Goal: Communication & Community: Answer question/provide support

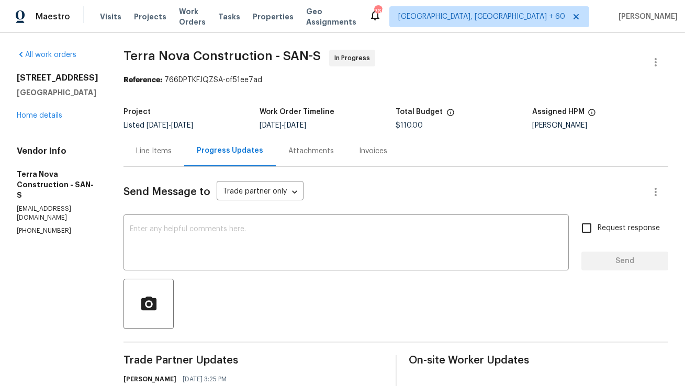
scroll to position [21, 0]
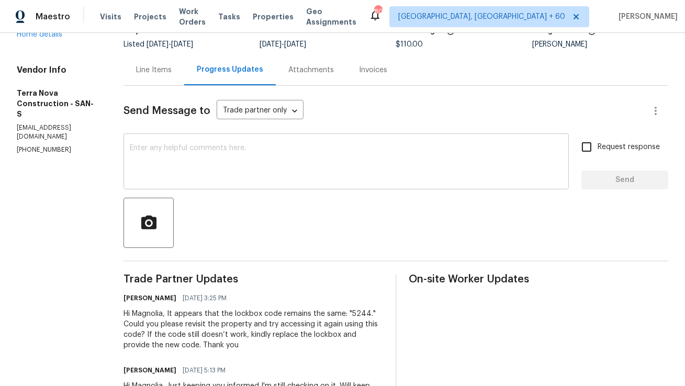
scroll to position [76, 0]
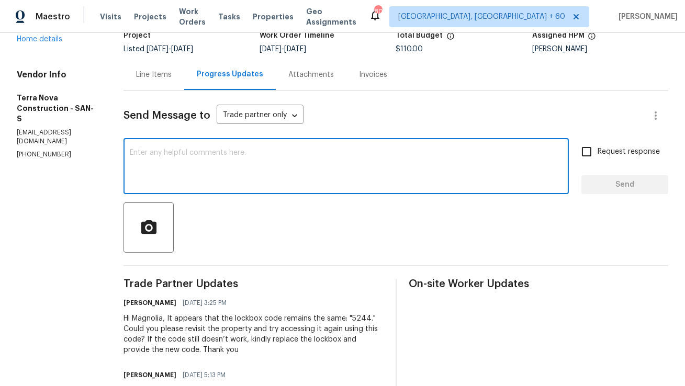
click at [279, 160] on textarea at bounding box center [346, 167] width 433 height 37
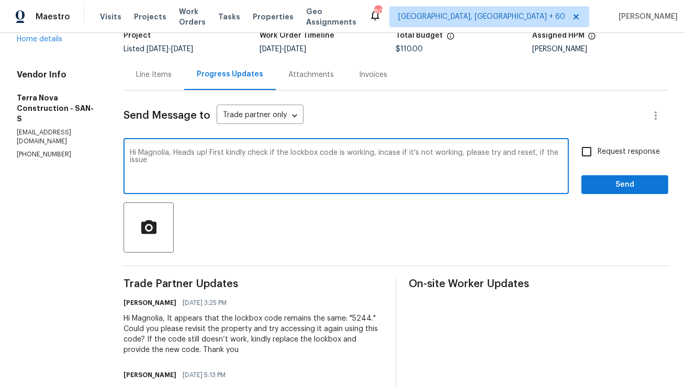
drag, startPoint x: 206, startPoint y: 168, endPoint x: 142, endPoint y: 165, distance: 63.9
click at [142, 165] on div "All work orders 5661 Lake Park Way Unit 4 La Mesa, CA 91942 Home details Vendor…" at bounding box center [342, 366] width 685 height 818
paste textarea "Heads up! Please first check if the lockbox code is working. If it’s not, kindl…"
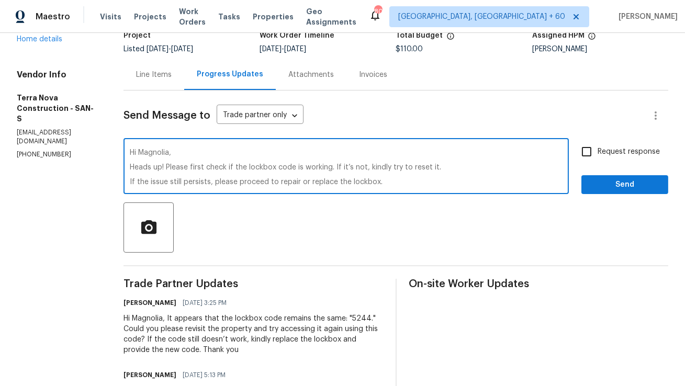
click at [200, 160] on textarea "Hi Magnolia, Heads up! Please first check if the lockbox code is working. If it…" at bounding box center [346, 167] width 433 height 37
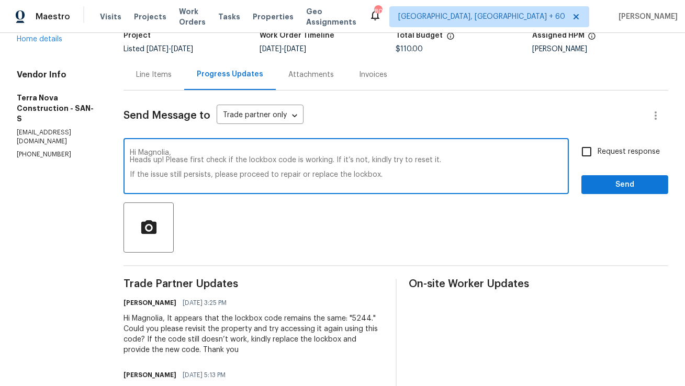
click at [205, 169] on textarea "Hi Magnolia, Heads up! Please first check if the lockbox code is working. If it…" at bounding box center [346, 167] width 433 height 37
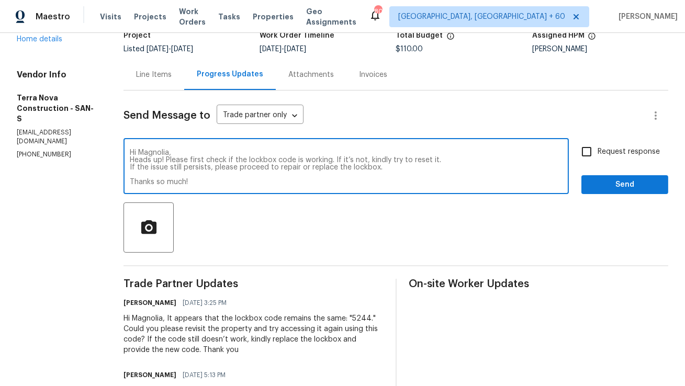
click at [207, 173] on textarea "Hi Magnolia, Heads up! Please first check if the lockbox code is working. If it…" at bounding box center [346, 167] width 433 height 37
drag, startPoint x: 226, startPoint y: 175, endPoint x: 154, endPoint y: 150, distance: 75.5
click at [154, 150] on div "Hi Magnolia, Heads up! Please first check if the lockbox code is working. If it…" at bounding box center [347, 167] width 446 height 53
click at [219, 172] on textarea "Hi Magnolia, Heads up! Please first check if the lockbox code is working. If it…" at bounding box center [346, 167] width 433 height 37
drag, startPoint x: 219, startPoint y: 172, endPoint x: 181, endPoint y: 171, distance: 38.7
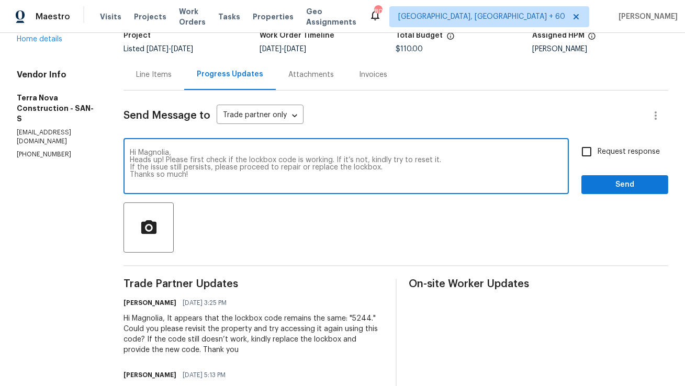
click at [181, 171] on textarea "Hi Magnolia, Heads up! Please first check if the lockbox code is working. If it…" at bounding box center [346, 167] width 433 height 37
drag, startPoint x: 420, startPoint y: 169, endPoint x: 153, endPoint y: 148, distance: 267.3
click at [153, 148] on div "Hi Magnolia, Heads up! Please first check if the lockbox code is working. If it…" at bounding box center [347, 167] width 446 height 53
type textarea "Hi Magnolia, Heads up! Please first check if the lockbox code is working. If it…"
click at [582, 153] on input "Request response" at bounding box center [587, 152] width 22 height 22
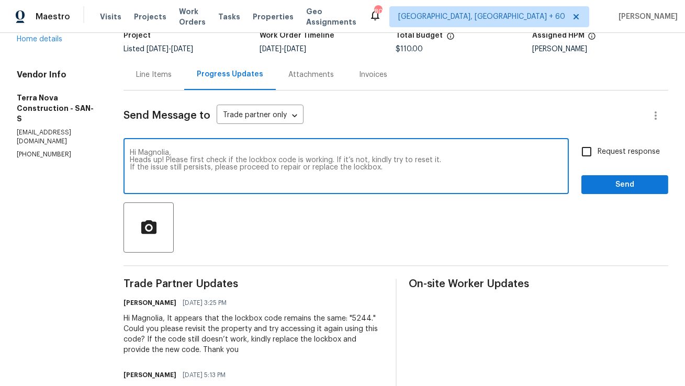
checkbox input "true"
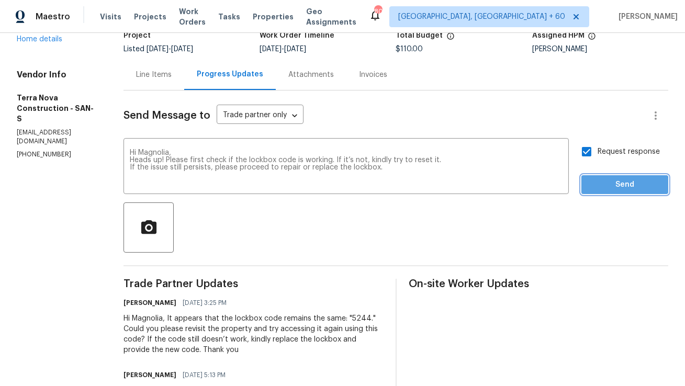
click at [606, 187] on span "Send" at bounding box center [625, 185] width 70 height 13
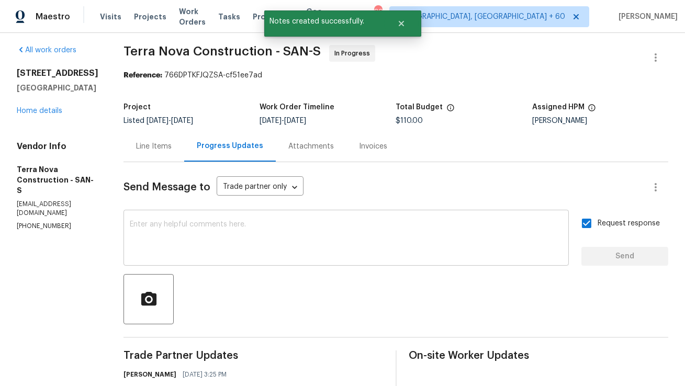
scroll to position [76, 0]
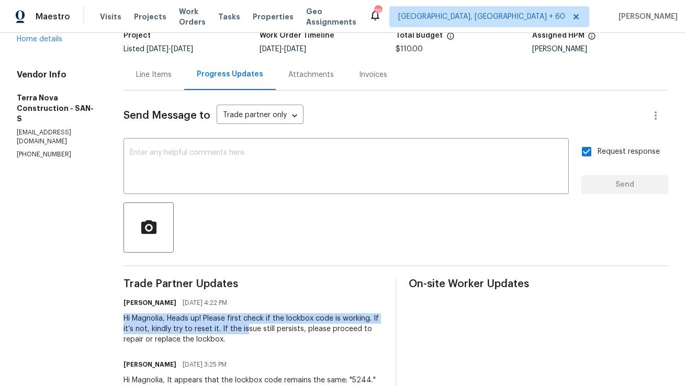
copy div "Hi Magnolia, Heads up! Please first check if the lockbox code is working. If it…"
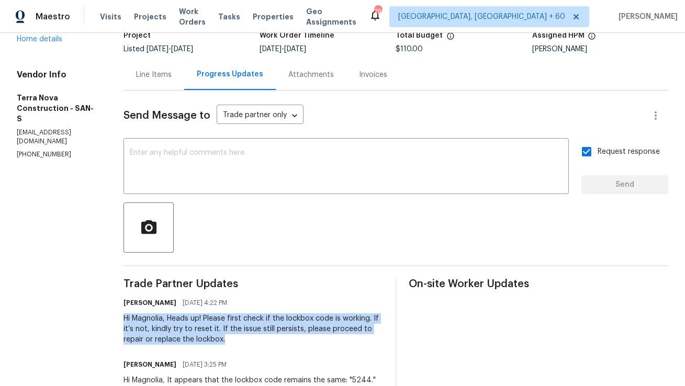
copy div "Hi Magnolia, Heads up! Please first check if the lockbox code is working. If it…"
drag, startPoint x: 151, startPoint y: 320, endPoint x: 311, endPoint y: 335, distance: 160.4
click at [311, 335] on div "Hi Magnolia, Heads up! Please first check if the lockbox code is working. If it…" at bounding box center [254, 329] width 260 height 31
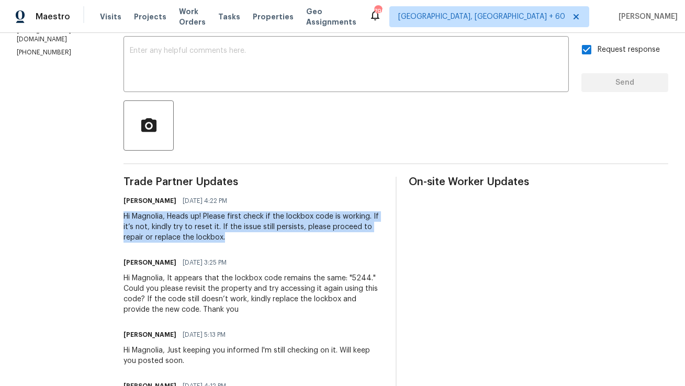
scroll to position [0, 0]
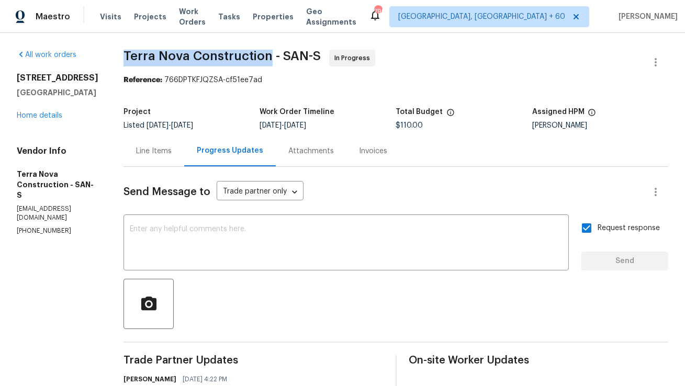
copy span "Terra Nova Construction"
drag, startPoint x: 152, startPoint y: 55, endPoint x: 294, endPoint y: 55, distance: 141.4
click at [294, 55] on span "Terra Nova Construction - SAN-S" at bounding box center [222, 56] width 197 height 13
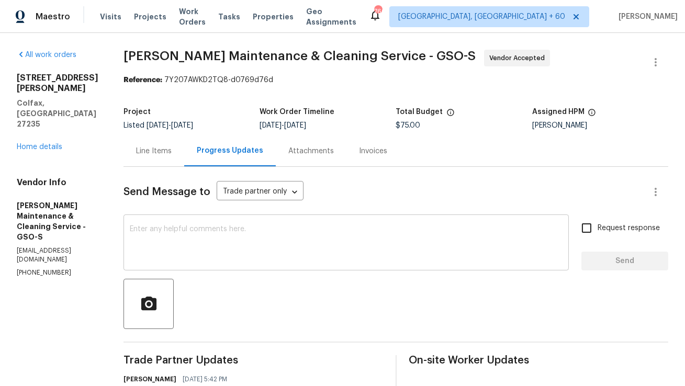
click at [224, 235] on textarea at bounding box center [346, 244] width 433 height 37
click at [163, 149] on div "Line Items" at bounding box center [154, 151] width 36 height 10
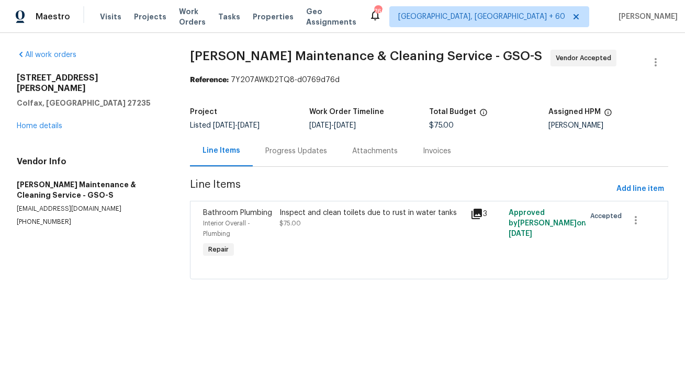
click at [302, 153] on div "Progress Updates" at bounding box center [296, 151] width 62 height 10
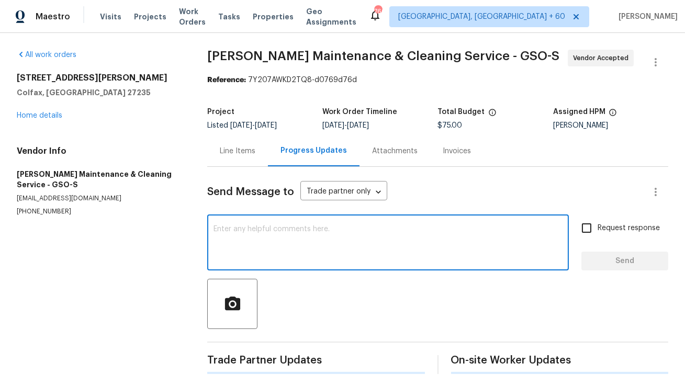
click at [273, 249] on textarea at bounding box center [388, 244] width 349 height 37
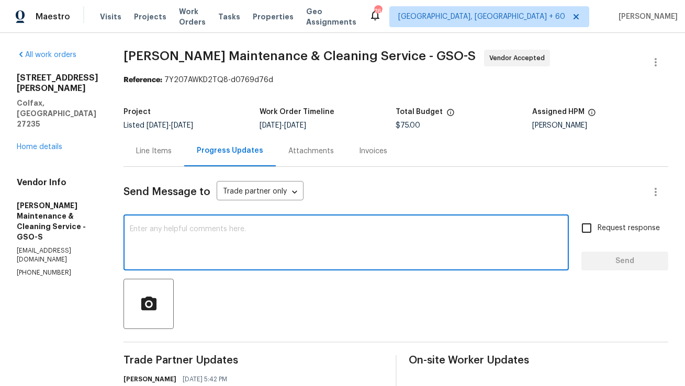
paste textarea "Hi Magnolia, Heads up! Please first check if the lockbox code is working. If it…"
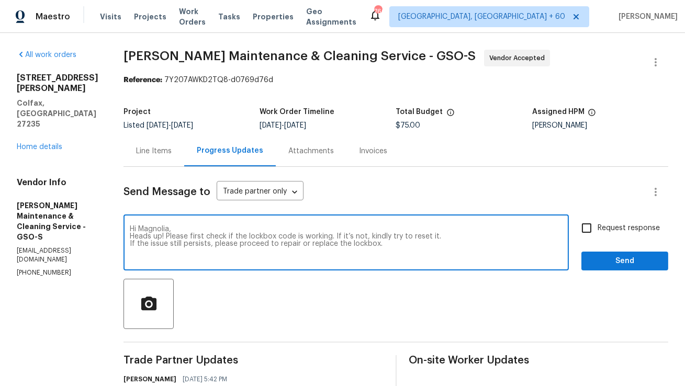
click at [166, 230] on textarea "Hi Magnolia, Heads up! Please first check if the lockbox code is working. If it…" at bounding box center [346, 244] width 433 height 37
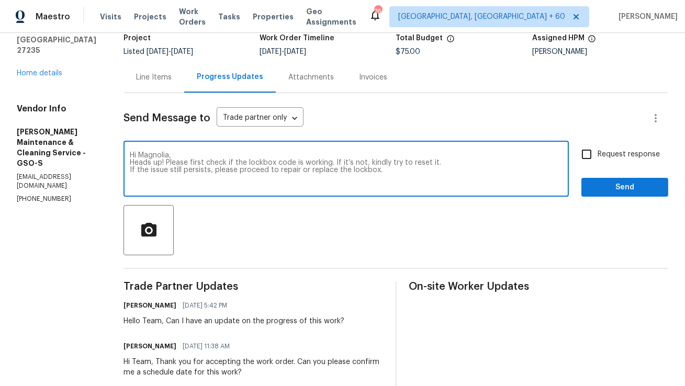
scroll to position [72, 0]
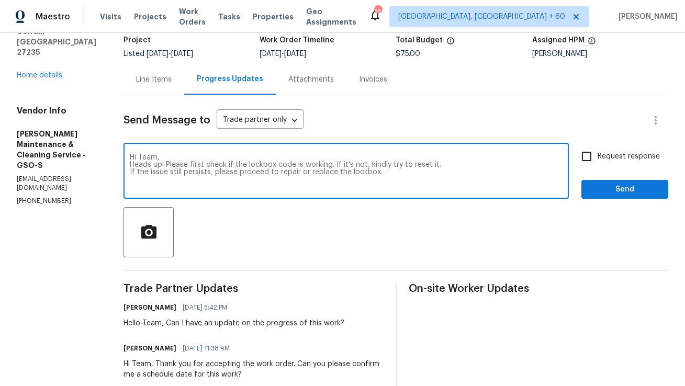
drag, startPoint x: 177, startPoint y: 166, endPoint x: 102, endPoint y: 160, distance: 76.1
click at [102, 160] on div "All work orders 149 Marshall Smith Rd Colfax, NC 27235 Home details Vendor Info…" at bounding box center [342, 231] width 685 height 541
click at [186, 163] on textarea "Hi Team, Heads up! Please first check if the lockbox code is working. If it’s n…" at bounding box center [346, 172] width 433 height 37
drag, startPoint x: 179, startPoint y: 165, endPoint x: 134, endPoint y: 165, distance: 45.0
click at [134, 165] on div "All work orders 149 Marshall Smith Rd Colfax, NC 27235 Home details Vendor Info…" at bounding box center [342, 231] width 685 height 541
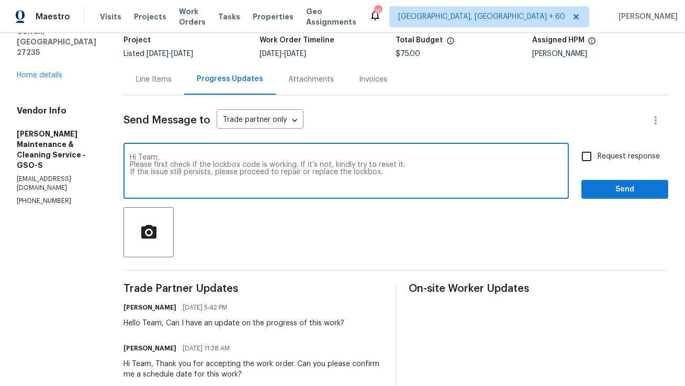
click at [163, 166] on textarea "Hi Team, Please first check if the lockbox code is working. If it’s not, kindly…" at bounding box center [346, 172] width 433 height 37
click at [227, 185] on textarea "Hi Team, Please revisit the property and first check if the lockbox code is wor…" at bounding box center [346, 172] width 433 height 37
click at [303, 167] on textarea "Hi Team, Please revisit the property and first check if the lockbox code is wor…" at bounding box center [346, 172] width 433 height 37
click at [371, 166] on textarea "Hi Team, Please revisit the property and first check if the same lockbox code i…" at bounding box center [346, 172] width 433 height 37
paste textarea "5603"
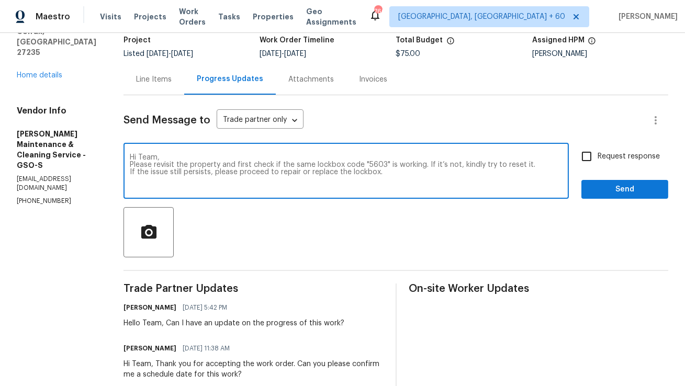
click at [209, 174] on textarea "Hi Team, Please revisit the property and first check if the same lockbox code "…" at bounding box center [346, 172] width 433 height 37
type textarea "Hi Team, Please revisit the property and first check if the same lockbox code "…"
click at [315, 185] on textarea "Hi Team, Please revisit the property and first check if the same lockbox code "…" at bounding box center [346, 172] width 433 height 37
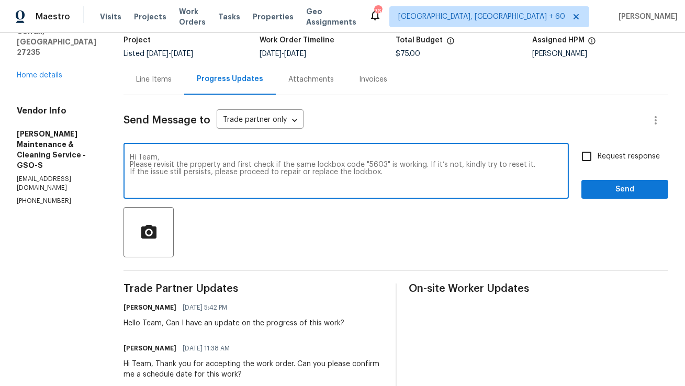
click at [315, 185] on textarea "Hi Team, Please revisit the property and first check if the same lockbox code "…" at bounding box center [346, 172] width 433 height 37
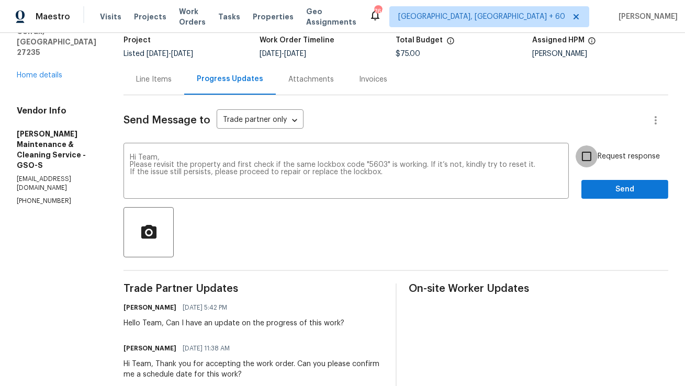
click at [588, 158] on input "Request response" at bounding box center [587, 157] width 22 height 22
checkbox input "true"
click at [614, 187] on span "Send" at bounding box center [625, 189] width 70 height 13
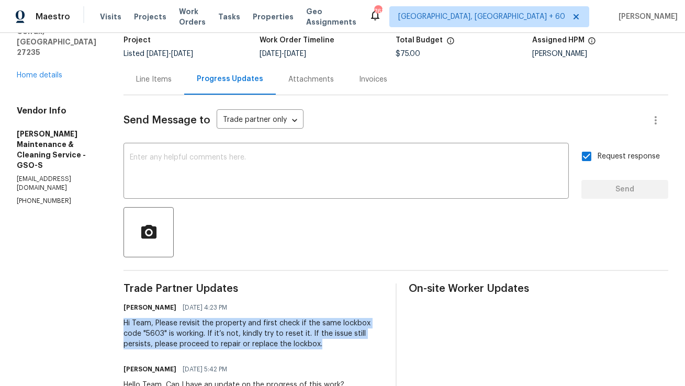
copy div "Hi Team, Please revisit the property and first check if the same lockbox code "…"
drag, startPoint x: 341, startPoint y: 348, endPoint x: 132, endPoint y: 324, distance: 210.3
click at [132, 324] on div "All work orders 149 Marshall Smith Rd Colfax, NC 27235 Home details Vendor Info…" at bounding box center [342, 262] width 685 height 603
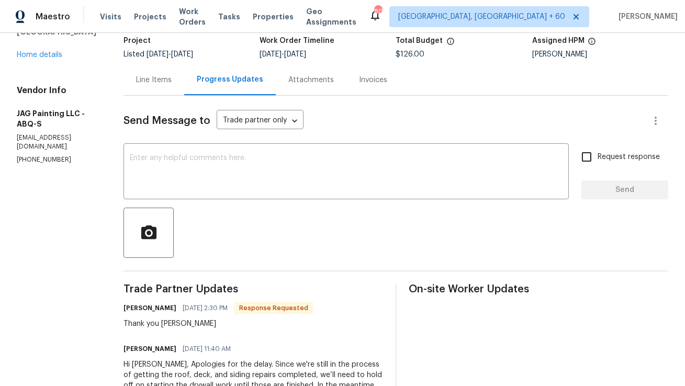
scroll to position [73, 0]
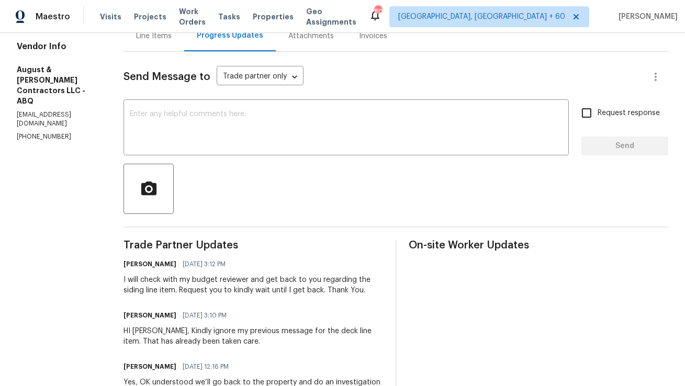
scroll to position [118, 0]
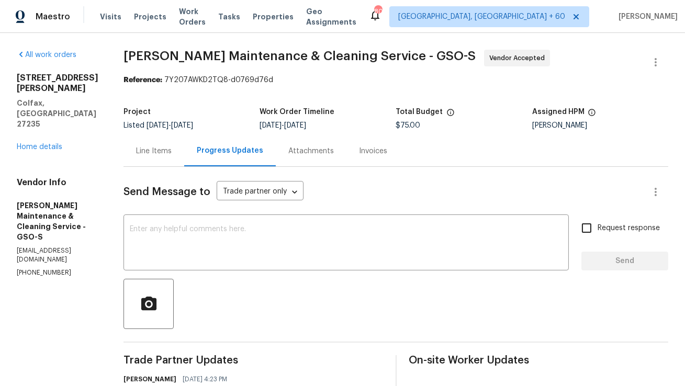
click at [44, 269] on p "[PHONE_NUMBER]" at bounding box center [58, 273] width 82 height 9
click at [41, 269] on p "[PHONE_NUMBER]" at bounding box center [58, 273] width 82 height 9
click at [41, 269] on p "(336) 781-6283" at bounding box center [58, 273] width 82 height 9
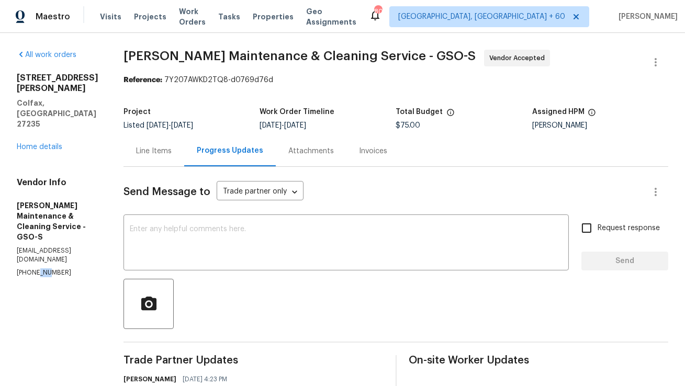
click at [41, 269] on p "(336) 781-6283" at bounding box center [58, 273] width 82 height 9
copy p "(336) 781-6283"
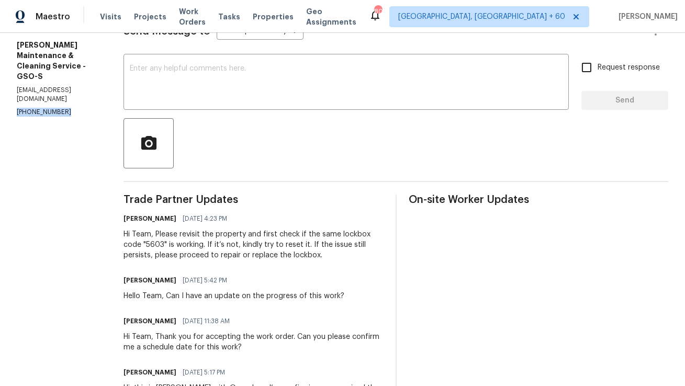
scroll to position [159, 0]
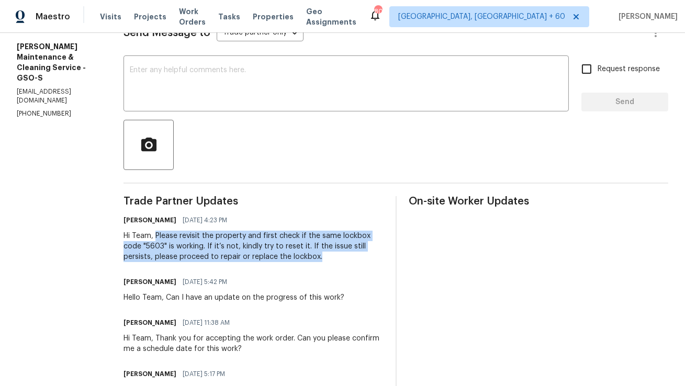
copy div "Please revisit the property and first check if the same lockbox code "5603" is …"
drag, startPoint x: 168, startPoint y: 237, endPoint x: 346, endPoint y: 264, distance: 180.7
click at [346, 264] on div "Trade Partner Updates Anthony Mascarenhas 09/02/2025 4:23 PM Hi Team, Please re…" at bounding box center [254, 328] width 260 height 264
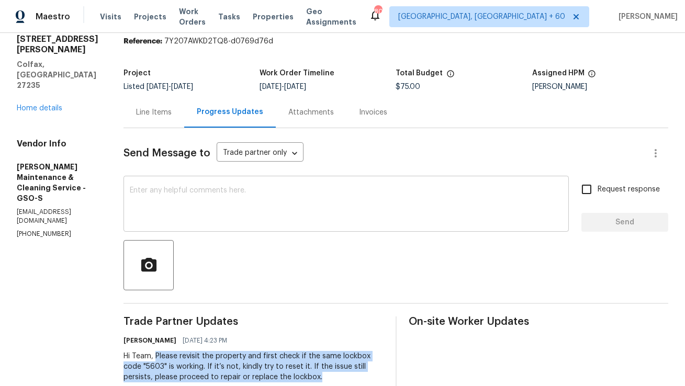
scroll to position [0, 0]
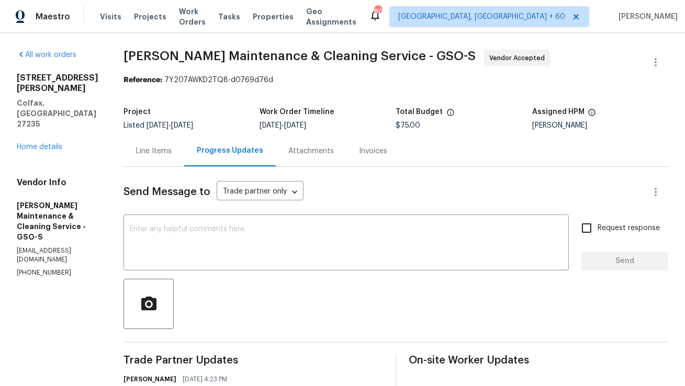
click at [180, 195] on span "Send Message to" at bounding box center [167, 192] width 87 height 10
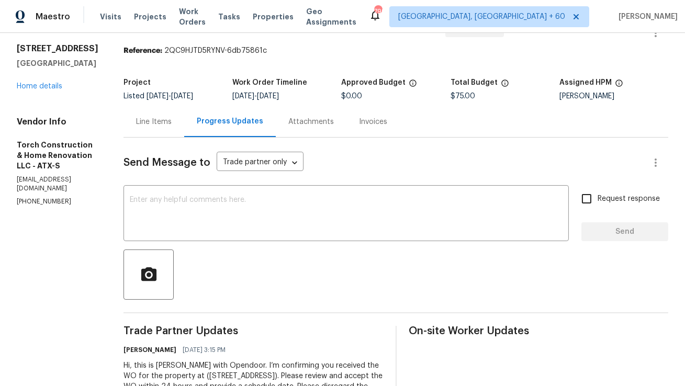
scroll to position [8, 0]
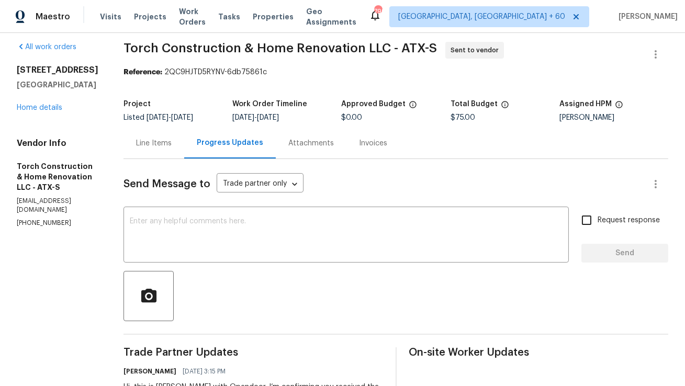
click at [172, 142] on div "Line Items" at bounding box center [154, 143] width 36 height 10
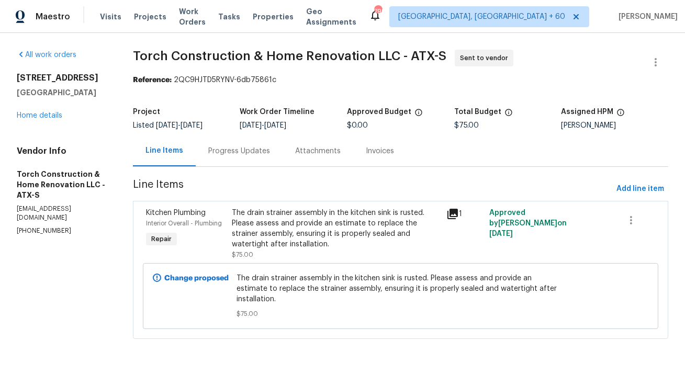
click at [254, 158] on div "Progress Updates" at bounding box center [239, 151] width 87 height 31
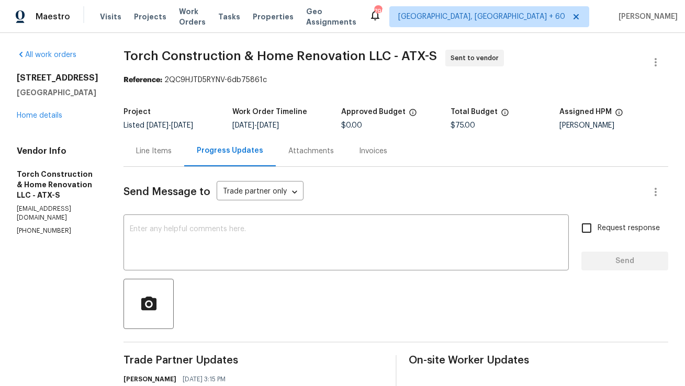
click at [181, 159] on div "Line Items" at bounding box center [154, 151] width 61 height 31
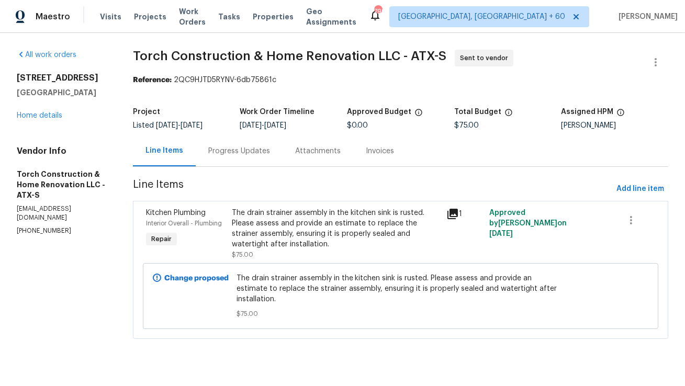
click at [229, 160] on div "Progress Updates" at bounding box center [239, 151] width 87 height 31
